Goal: Navigation & Orientation: Find specific page/section

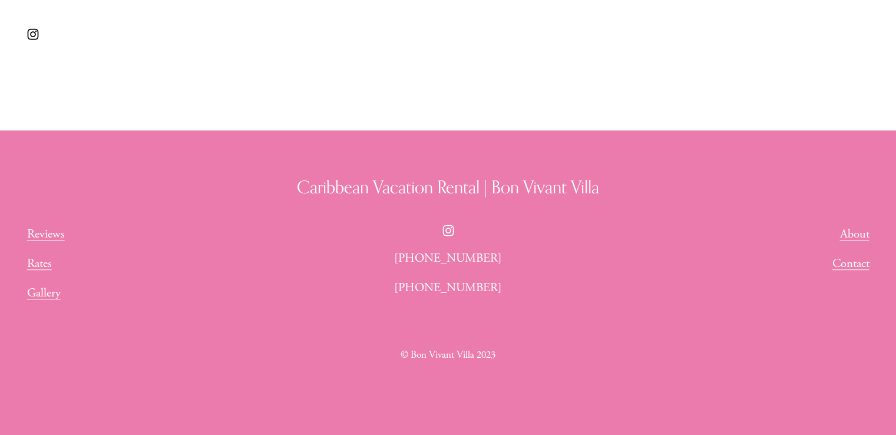
scroll to position [813, 0]
click at [849, 231] on link "About" at bounding box center [853, 233] width 29 height 19
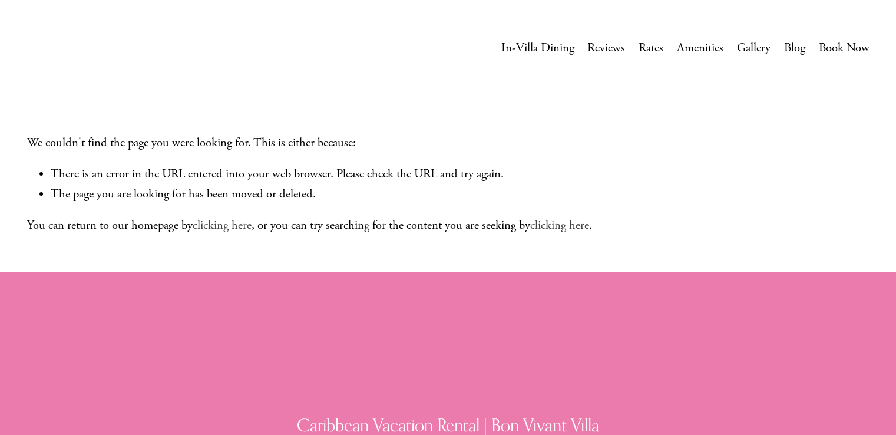
click at [638, 42] on link "Rates" at bounding box center [650, 48] width 25 height 22
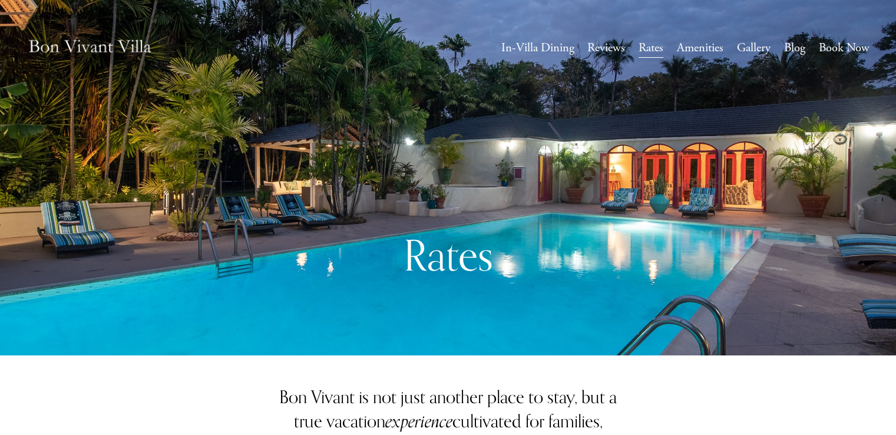
drag, startPoint x: 714, startPoint y: 3, endPoint x: 174, endPoint y: 386, distance: 662.3
click at [750, 55] on link "Gallery" at bounding box center [754, 48] width 34 height 22
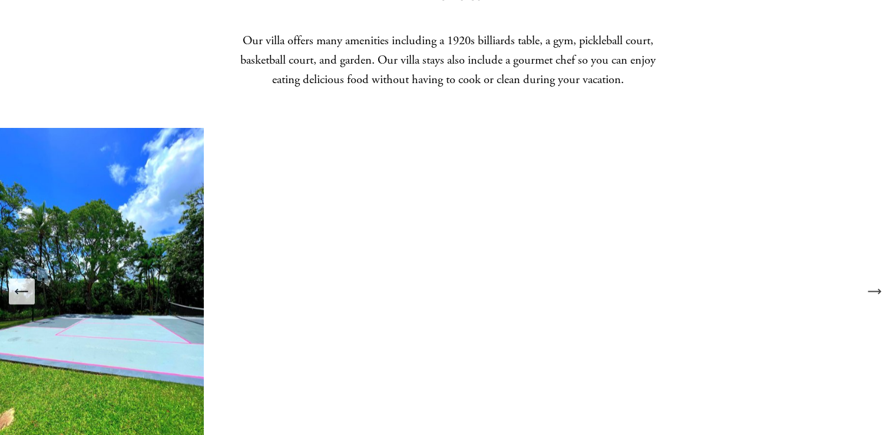
scroll to position [1872, 0]
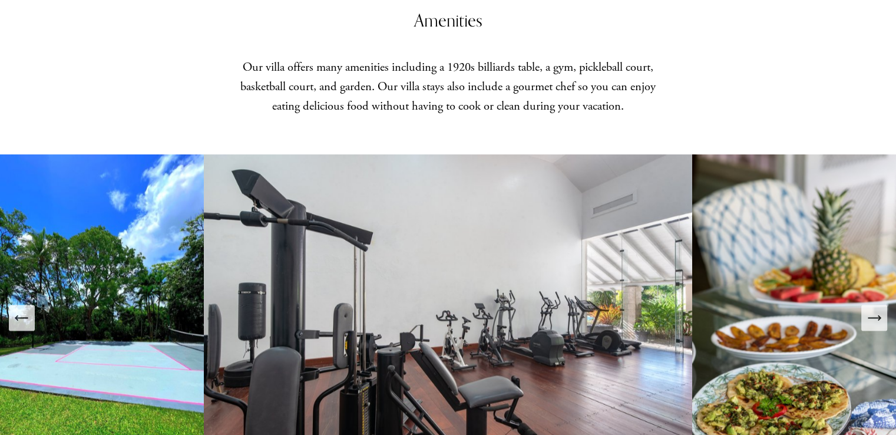
click at [872, 309] on icon "Next Slide" at bounding box center [874, 317] width 16 height 16
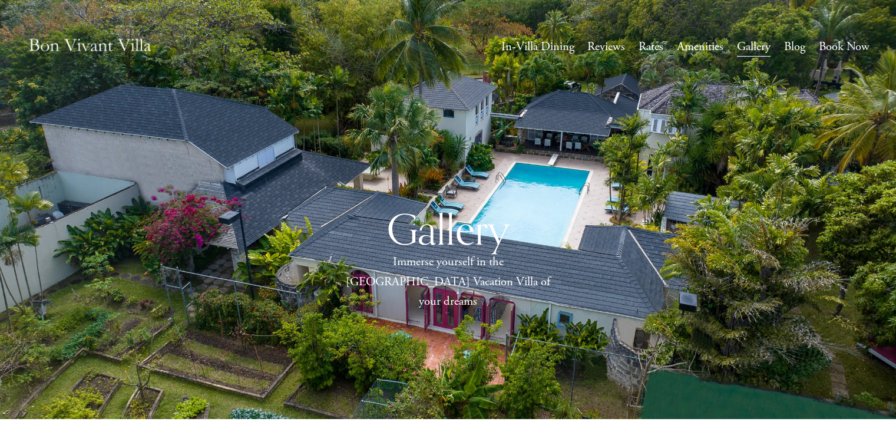
scroll to position [2, 0]
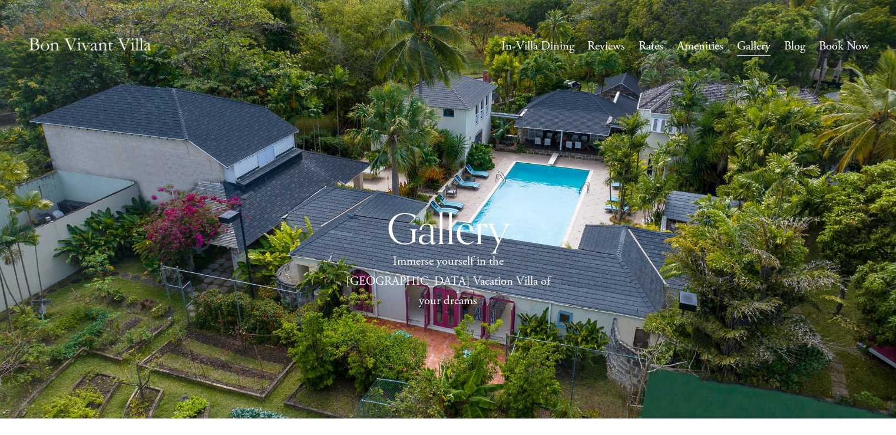
click at [654, 51] on link "Rates" at bounding box center [650, 46] width 25 height 22
click at [699, 46] on link "Amenities" at bounding box center [700, 46] width 47 height 22
